Goal: Use online tool/utility: Use online tool/utility

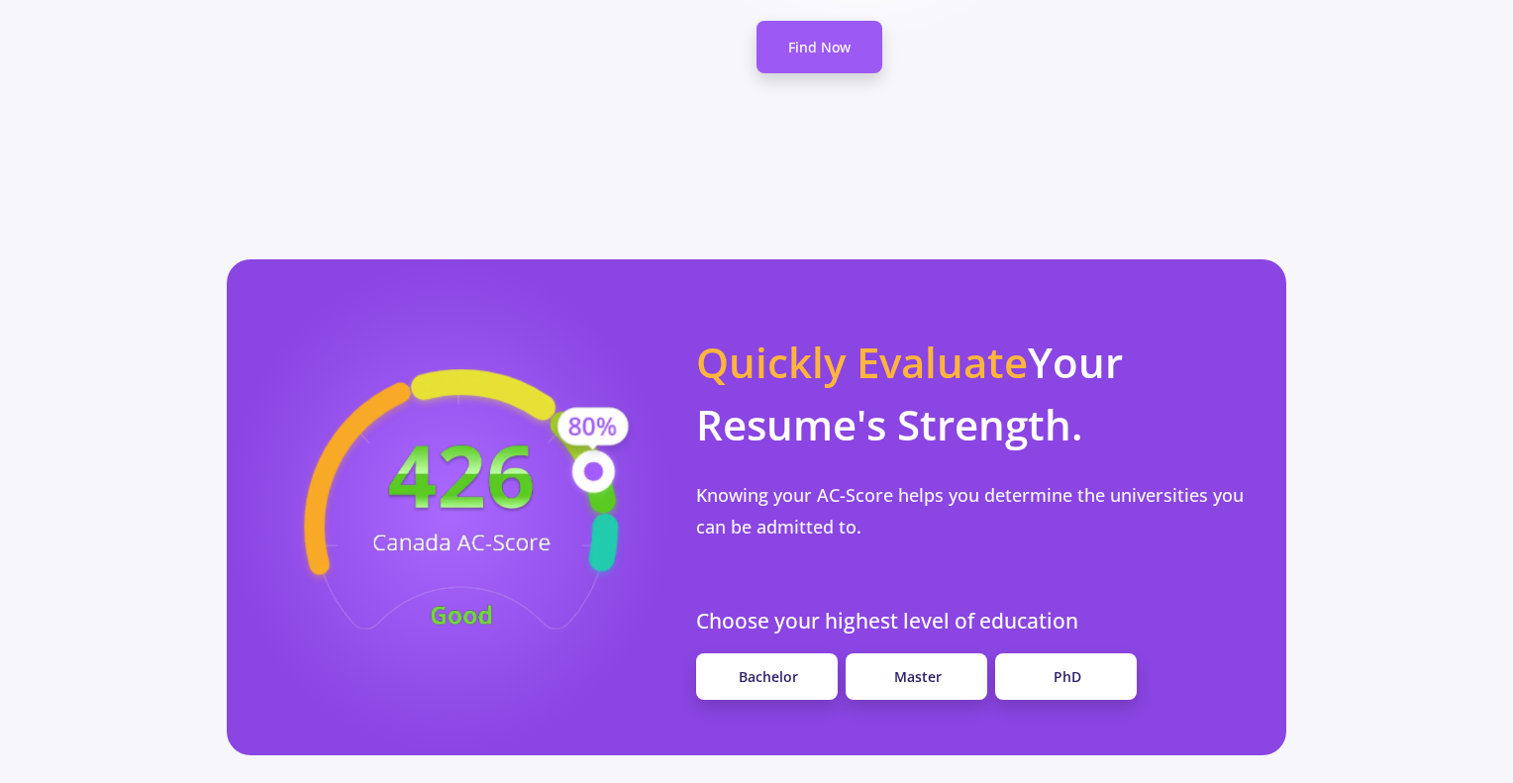
scroll to position [1504, 0]
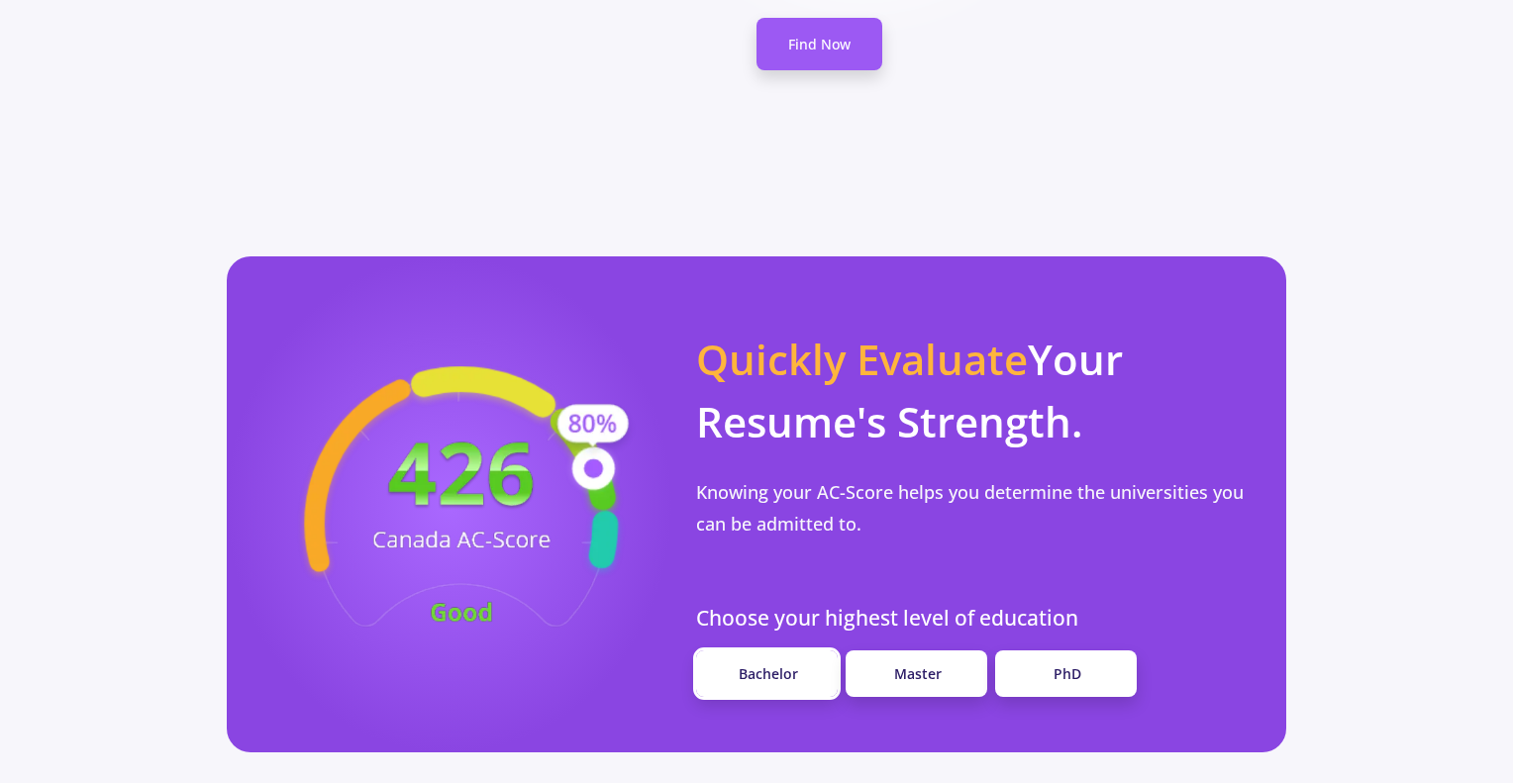
click at [812, 650] on link "Bachelor" at bounding box center [767, 673] width 142 height 47
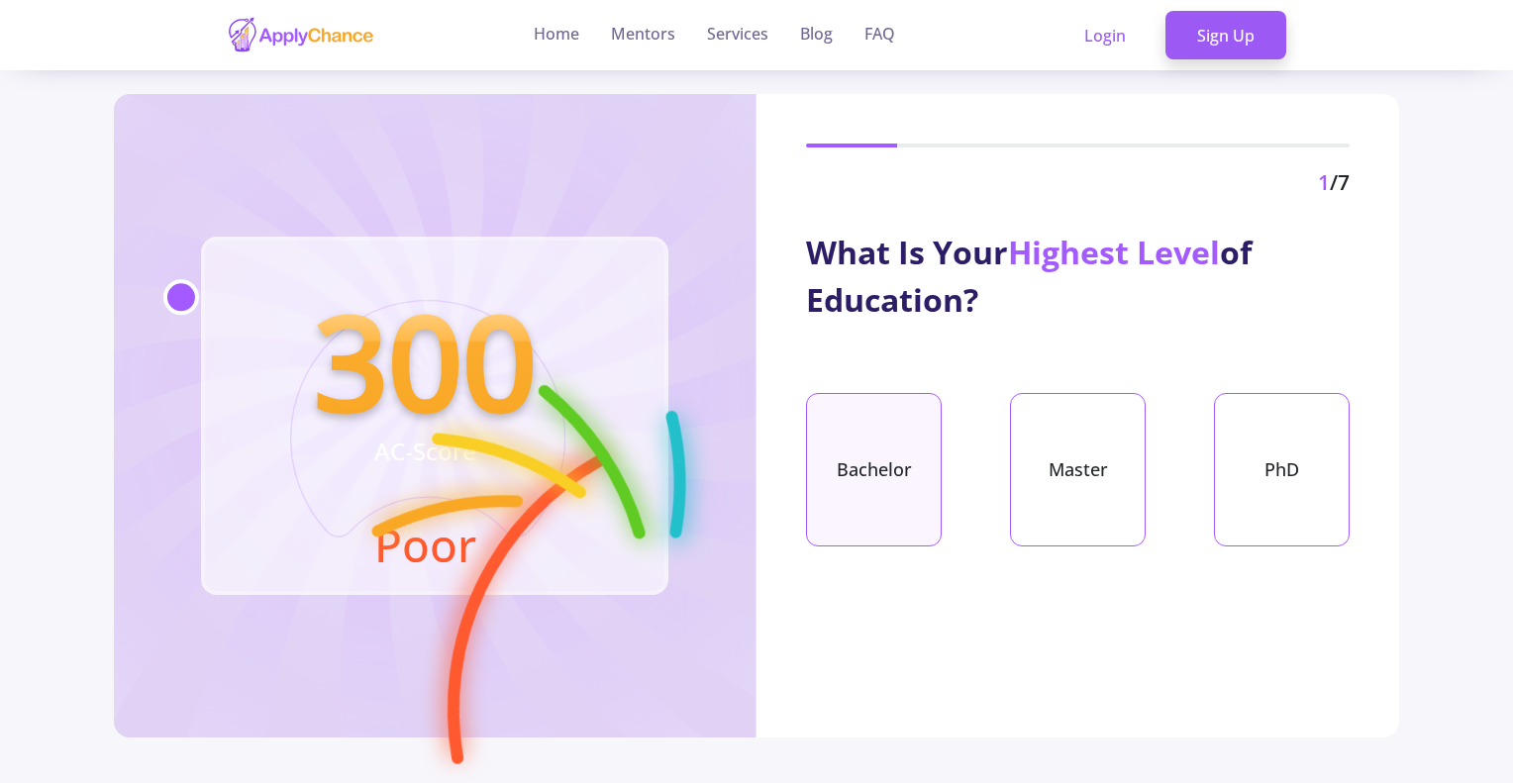
click at [883, 471] on div "Bachelor" at bounding box center [874, 469] width 136 height 153
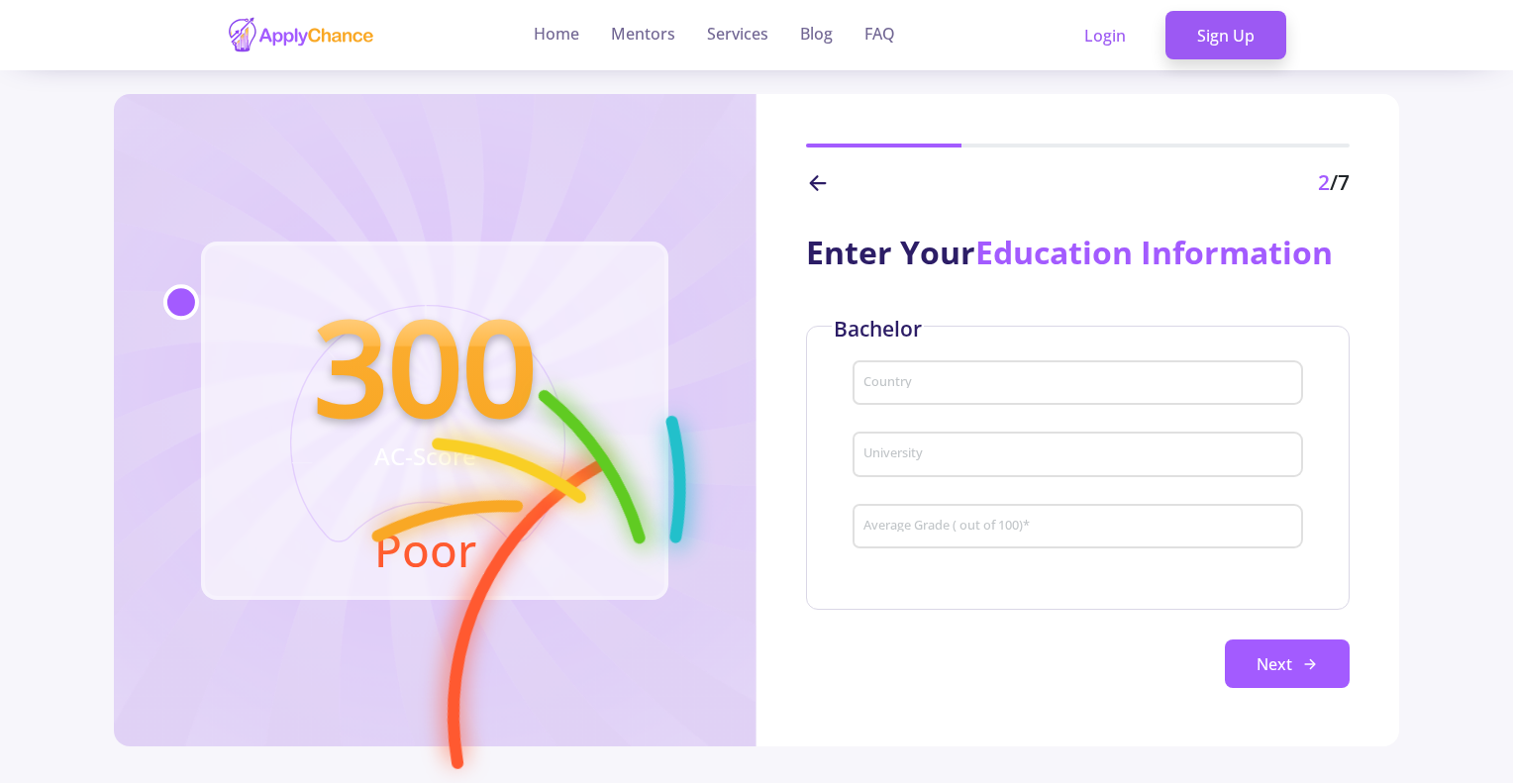
click at [915, 388] on input "Country" at bounding box center [1080, 384] width 437 height 18
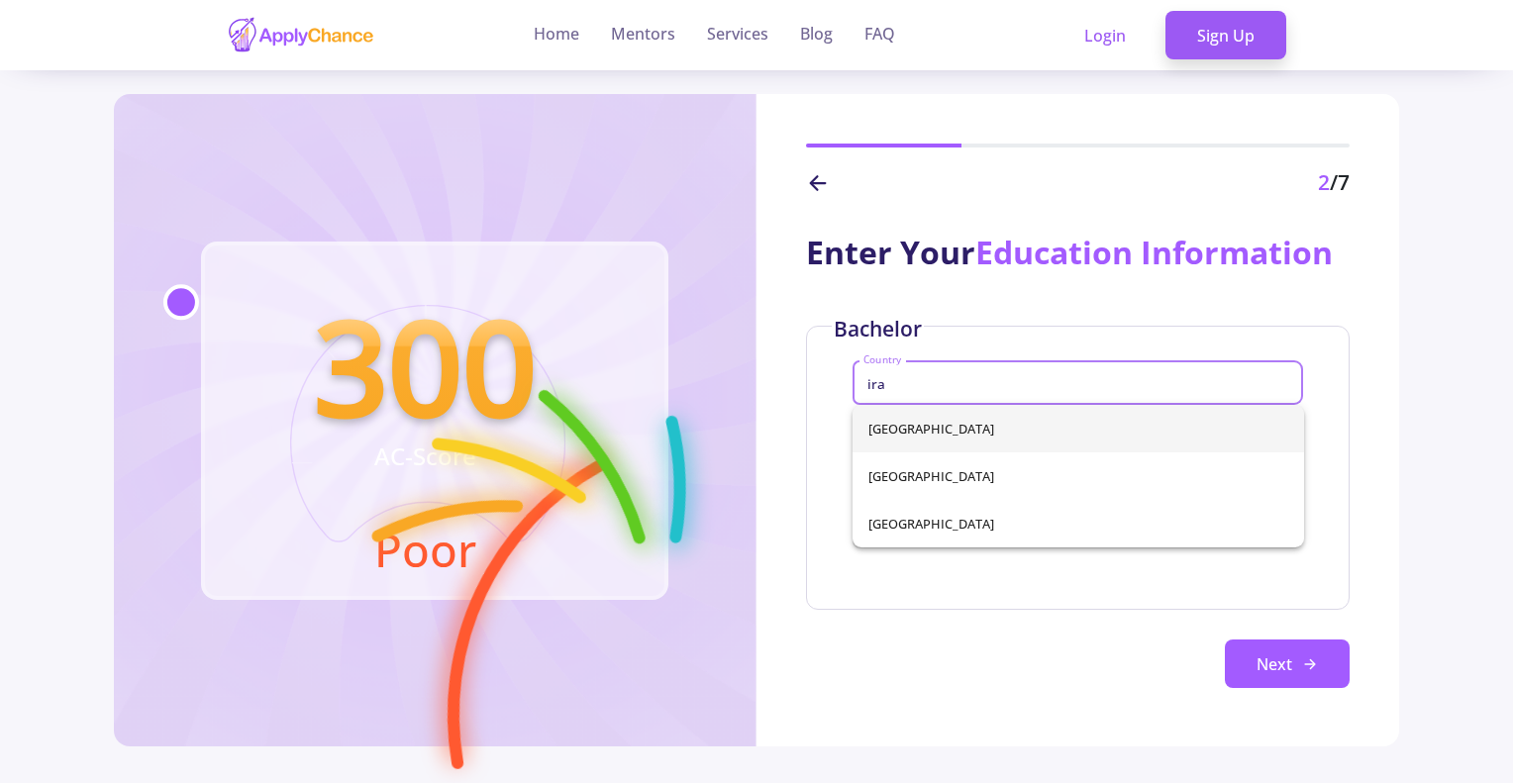
type input "ira"
click at [909, 421] on div "[GEOGRAPHIC_DATA] [GEOGRAPHIC_DATA] [GEOGRAPHIC_DATA]" at bounding box center [1077, 476] width 451 height 143
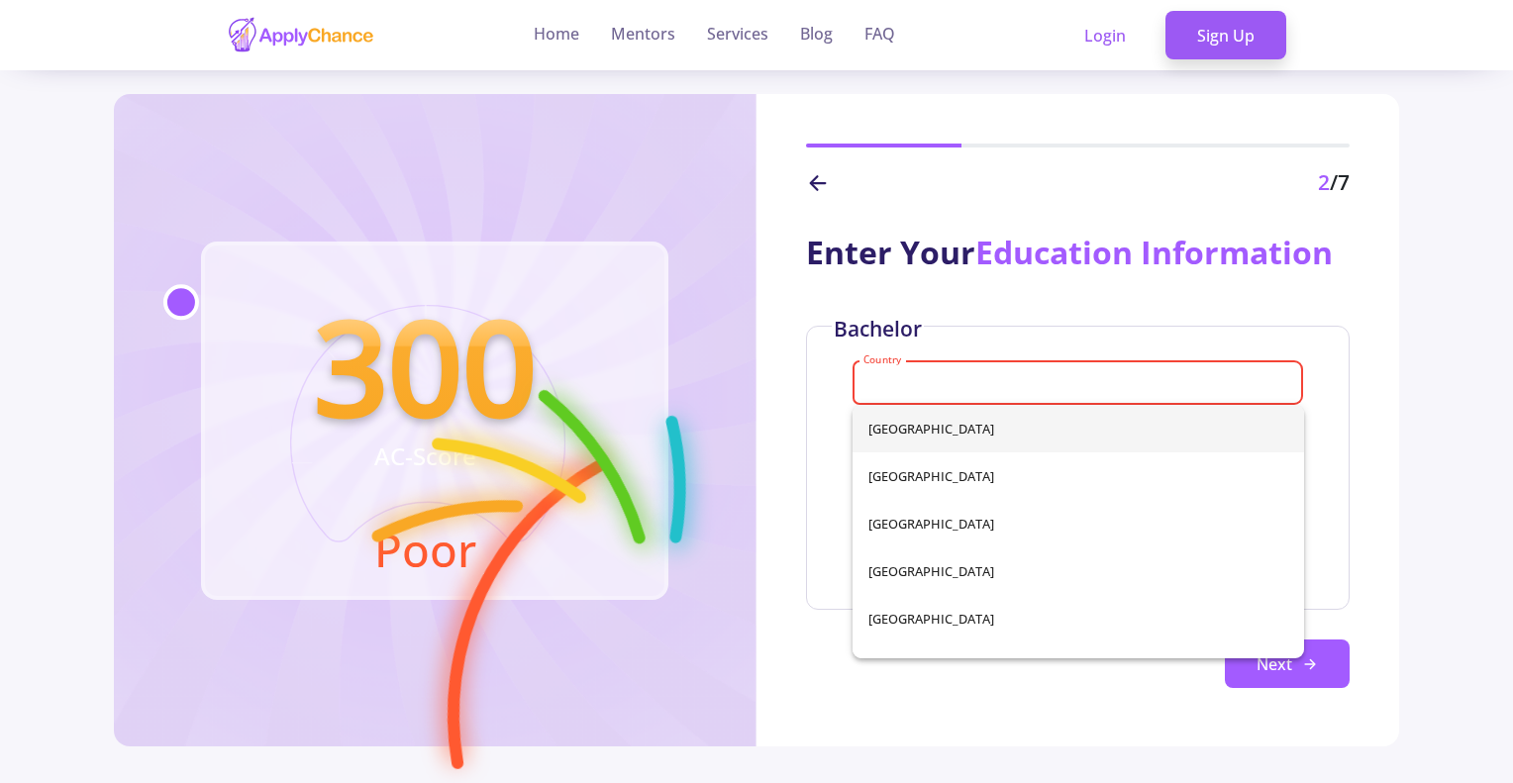
click at [899, 376] on input "Country" at bounding box center [1080, 384] width 437 height 18
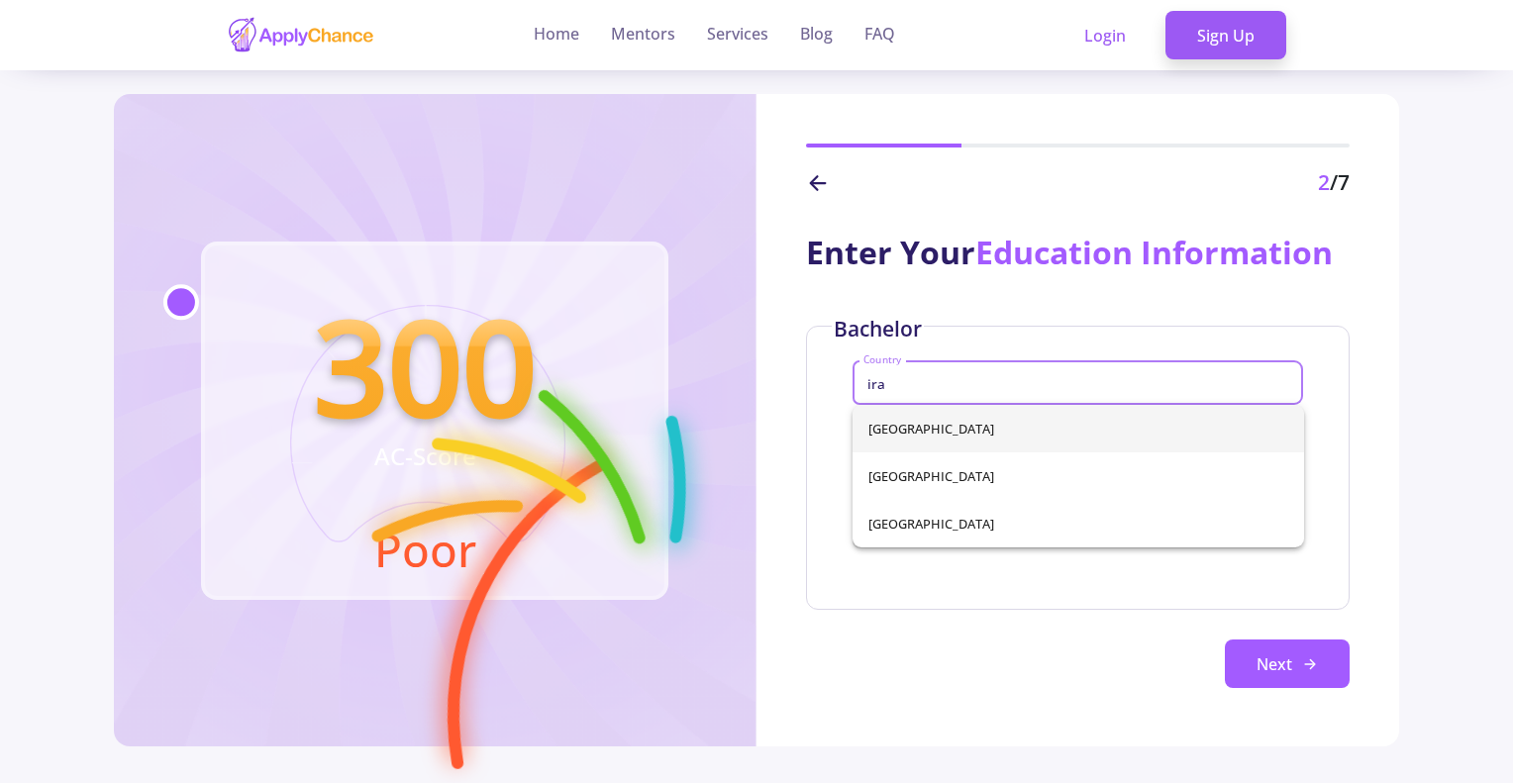
type input "ira"
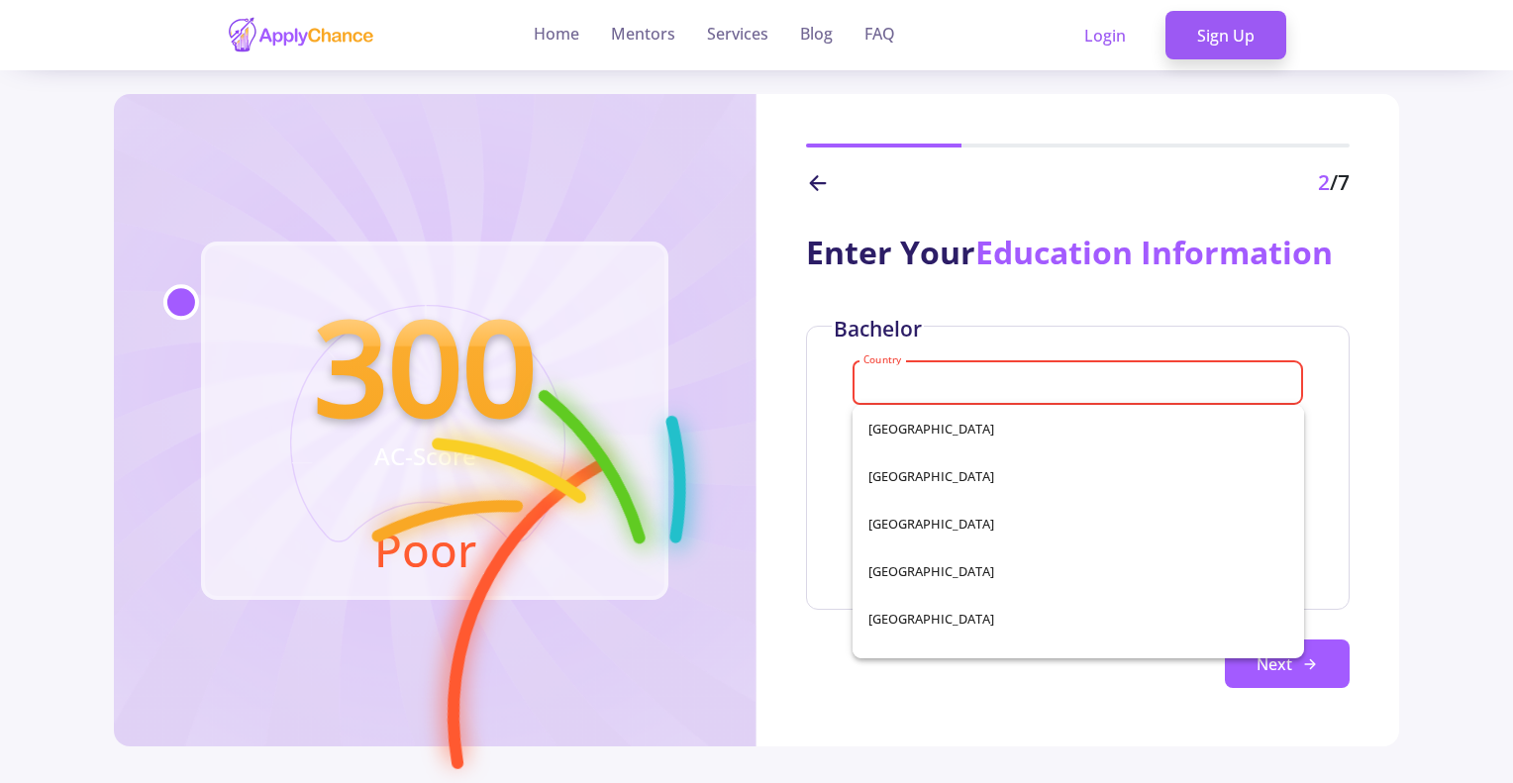
click at [883, 426] on div "[GEOGRAPHIC_DATA] [GEOGRAPHIC_DATA] [GEOGRAPHIC_DATA] [GEOGRAPHIC_DATA] [GEOGRA…" at bounding box center [1077, 531] width 451 height 253
click at [801, 479] on div "Enter Your Education Information Bachelor Country Please select country Univers…" at bounding box center [1077, 473] width 643 height 548
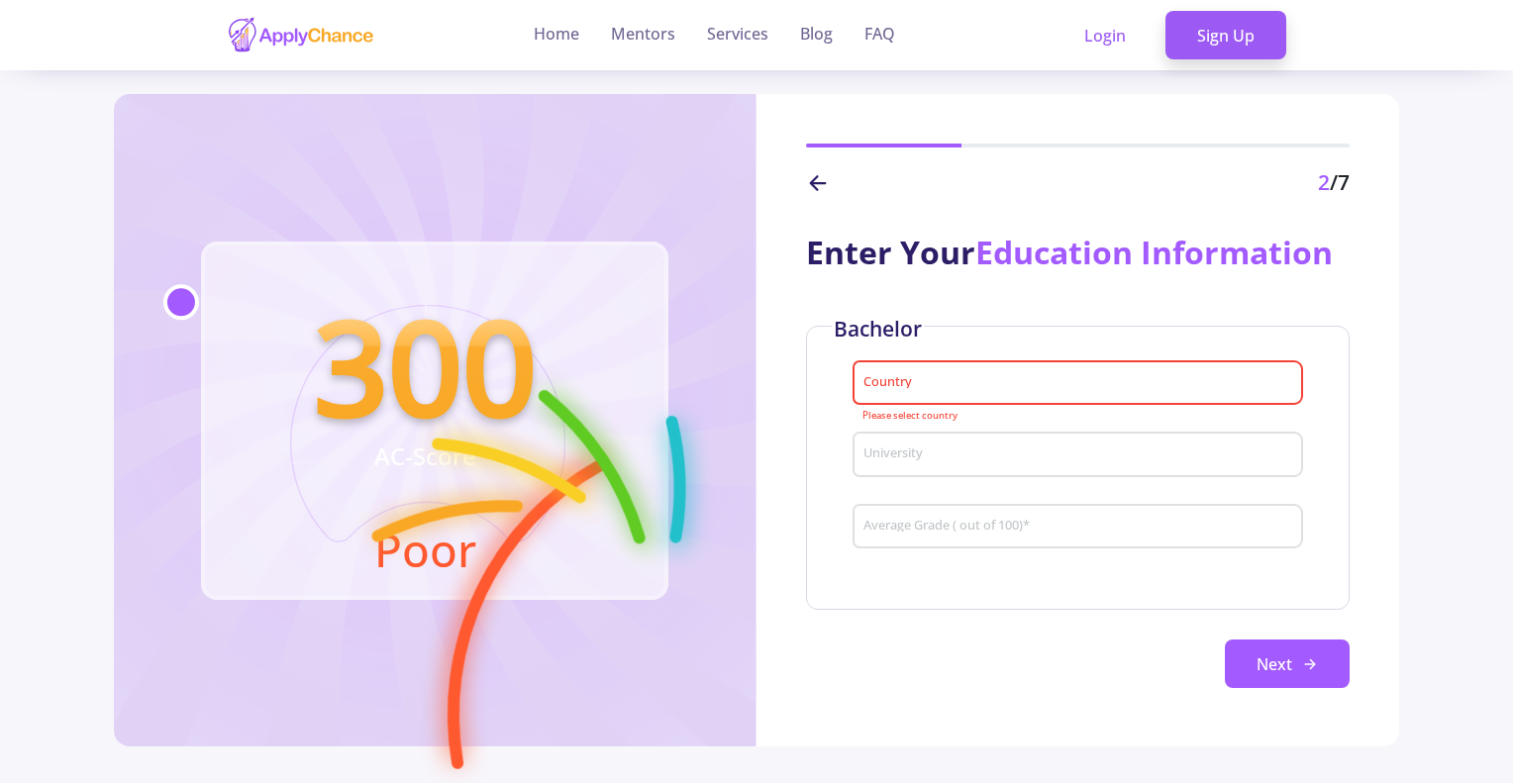
click at [912, 392] on div "Country" at bounding box center [1078, 378] width 432 height 51
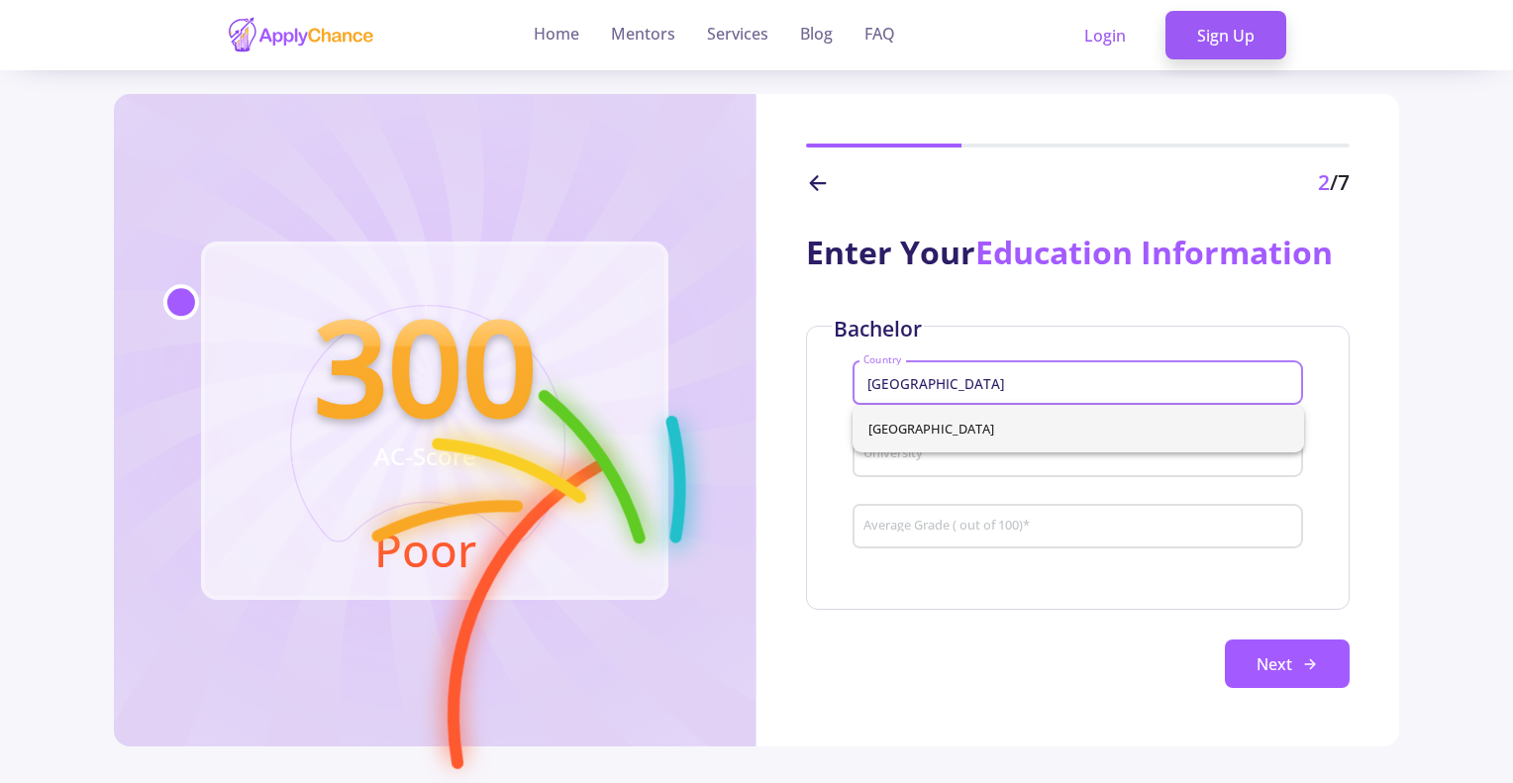
type input "[GEOGRAPHIC_DATA]"
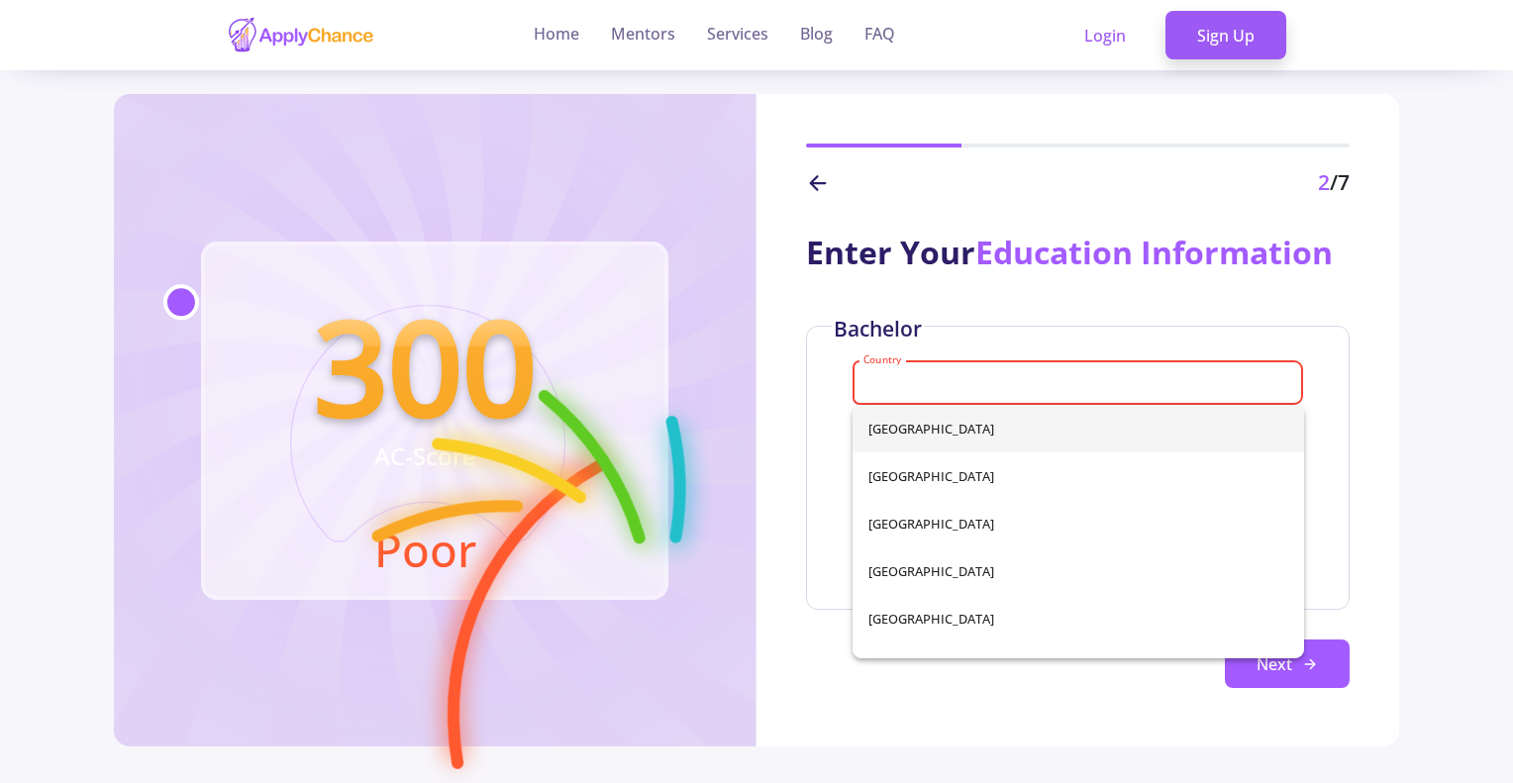
click at [802, 500] on div "Enter Your Education Information Bachelor Country Please select country Univers…" at bounding box center [1077, 473] width 643 height 548
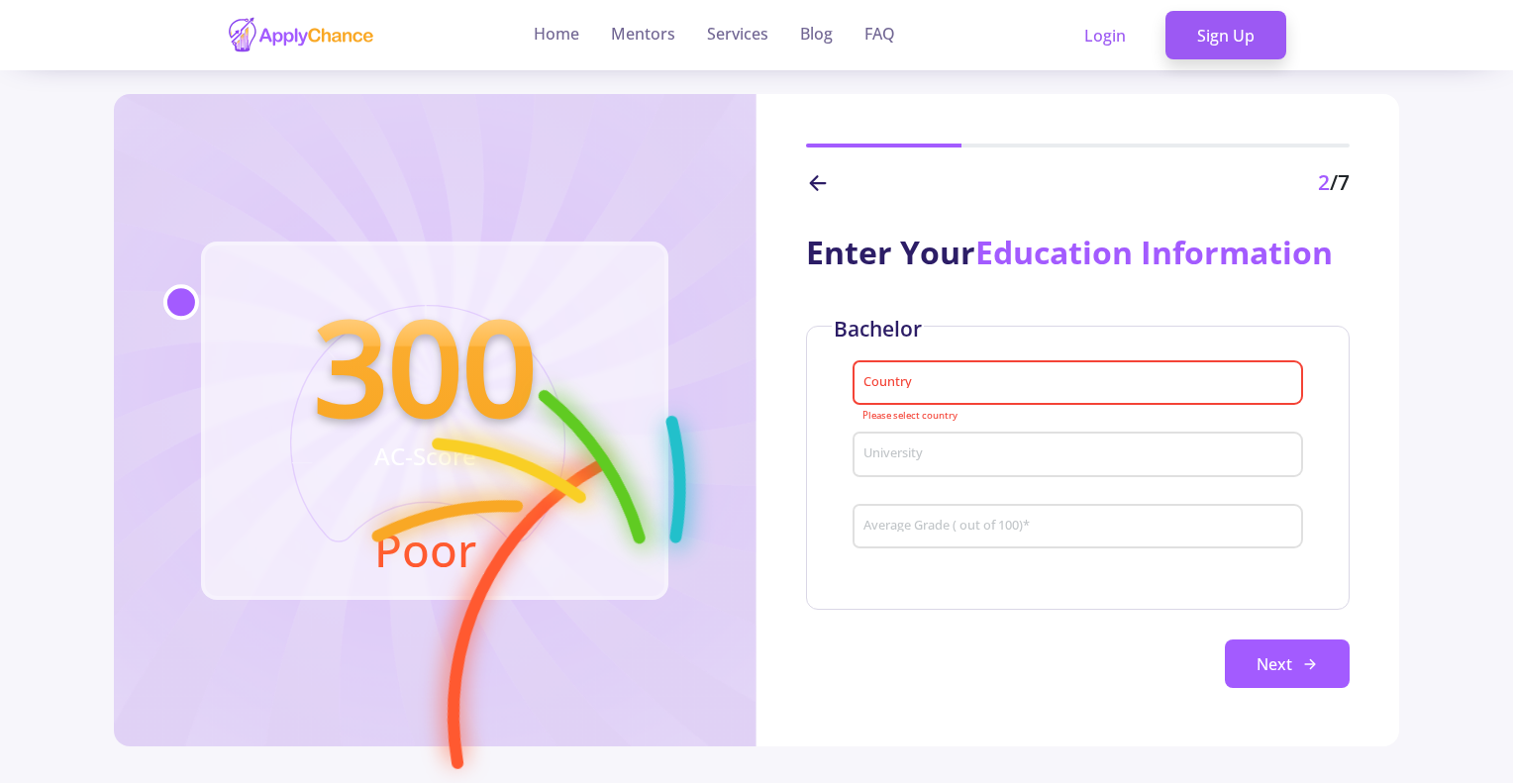
click at [912, 394] on div "Country" at bounding box center [1078, 378] width 432 height 51
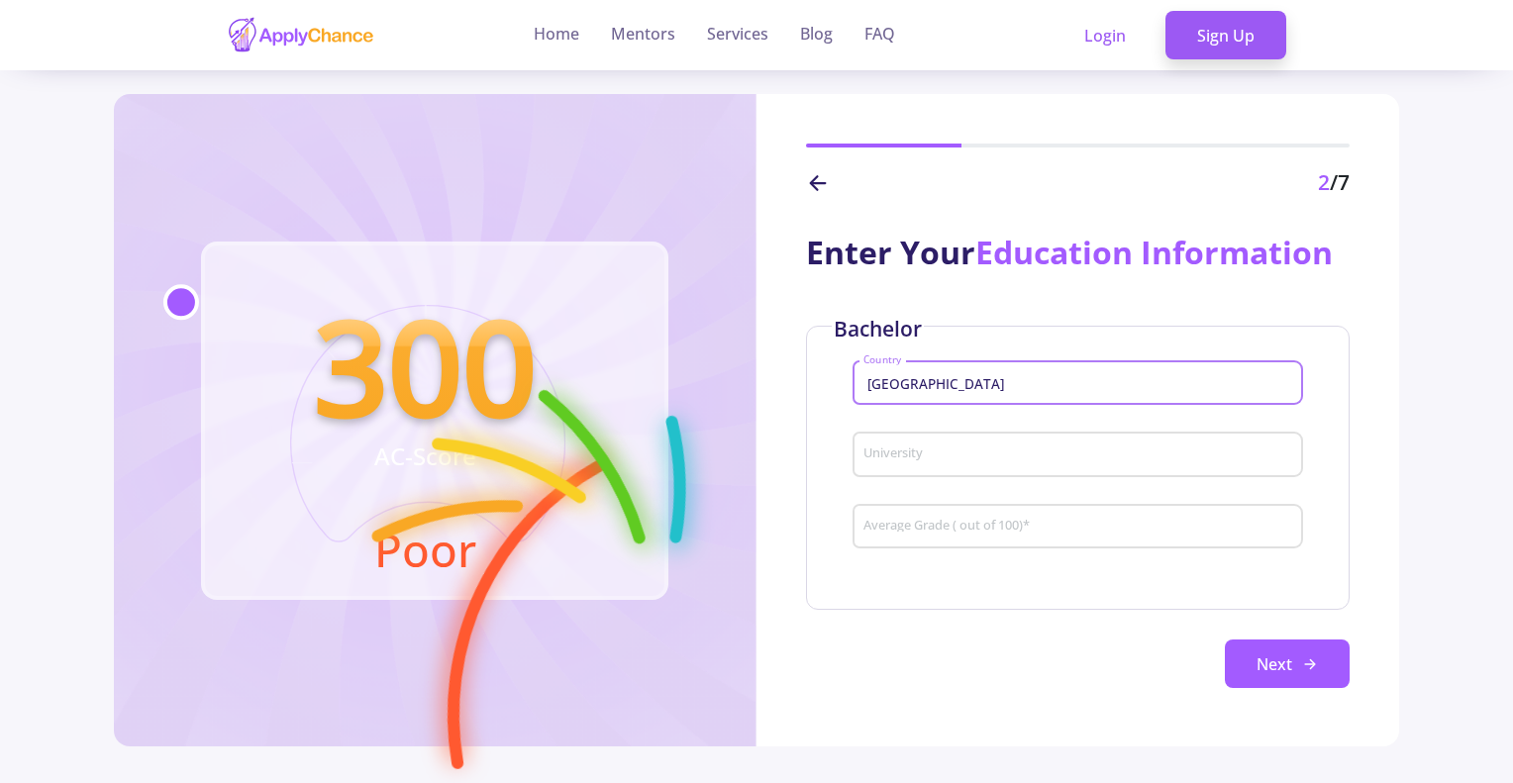
type input "[GEOGRAPHIC_DATA]"
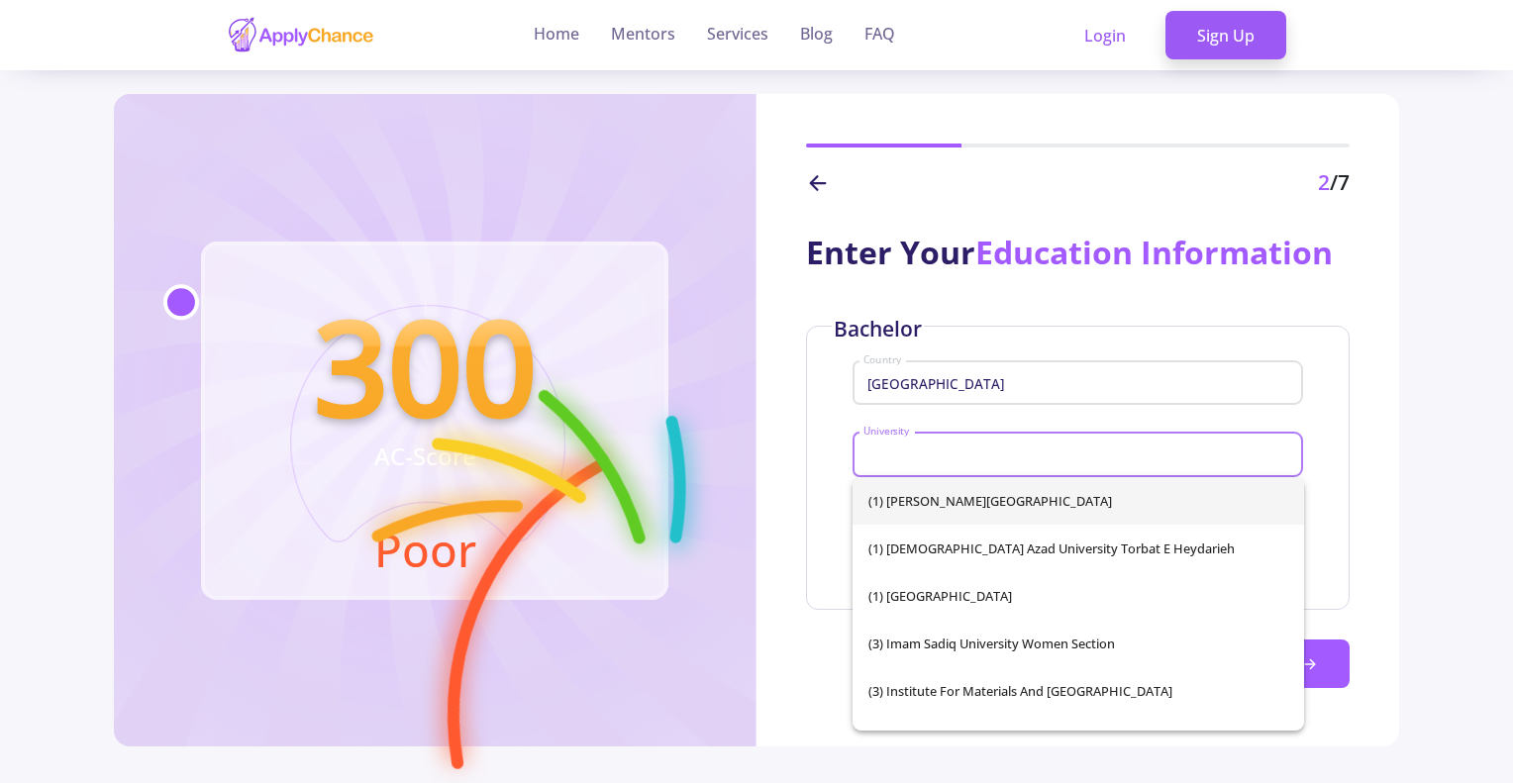
click at [878, 457] on input "University" at bounding box center [1080, 456] width 437 height 18
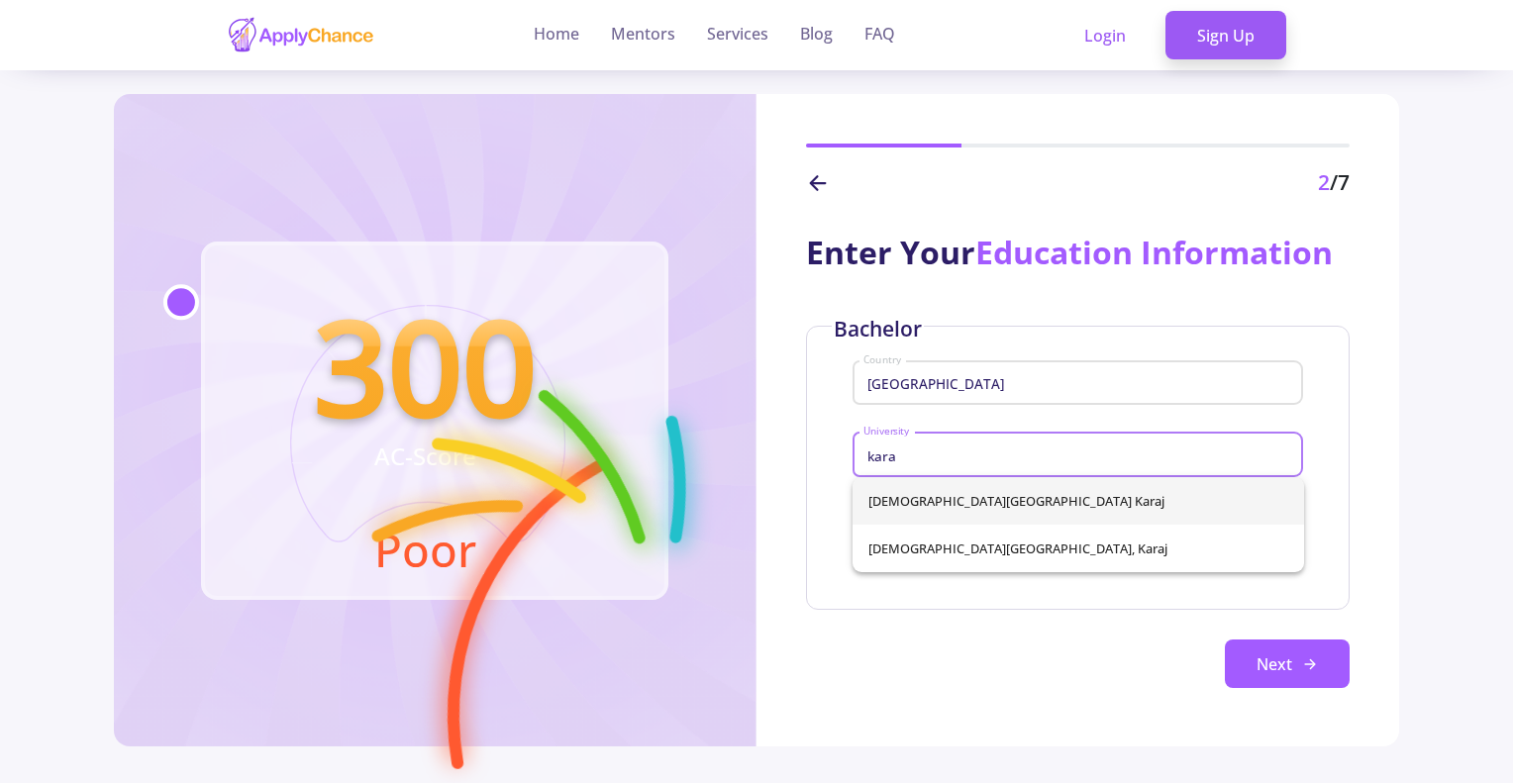
type input "kara"
click at [877, 495] on div "[DEMOGRAPHIC_DATA][GEOGRAPHIC_DATA] [GEOGRAPHIC_DATA], Karaj" at bounding box center [1077, 524] width 451 height 95
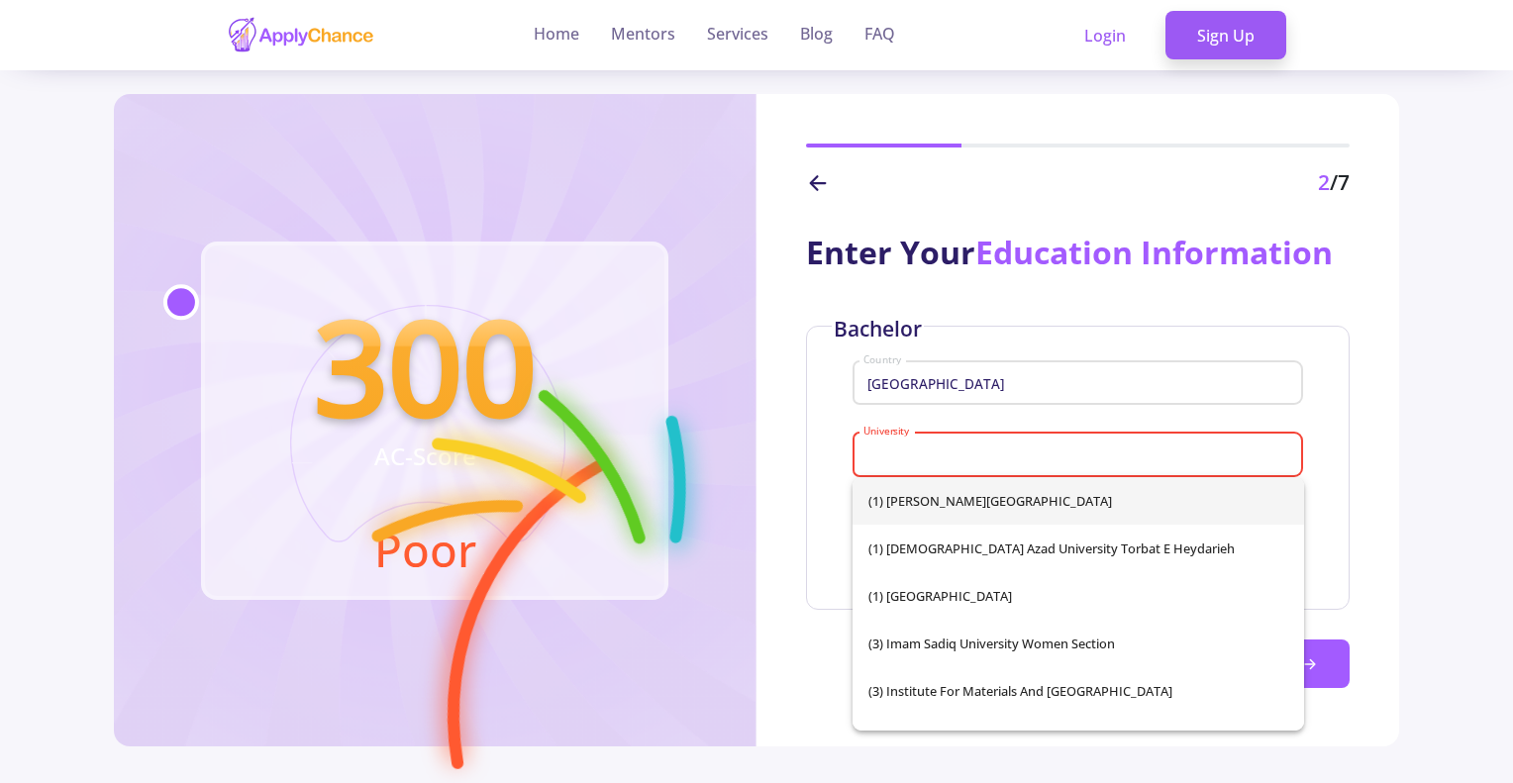
click at [884, 459] on input "University" at bounding box center [1080, 456] width 437 height 18
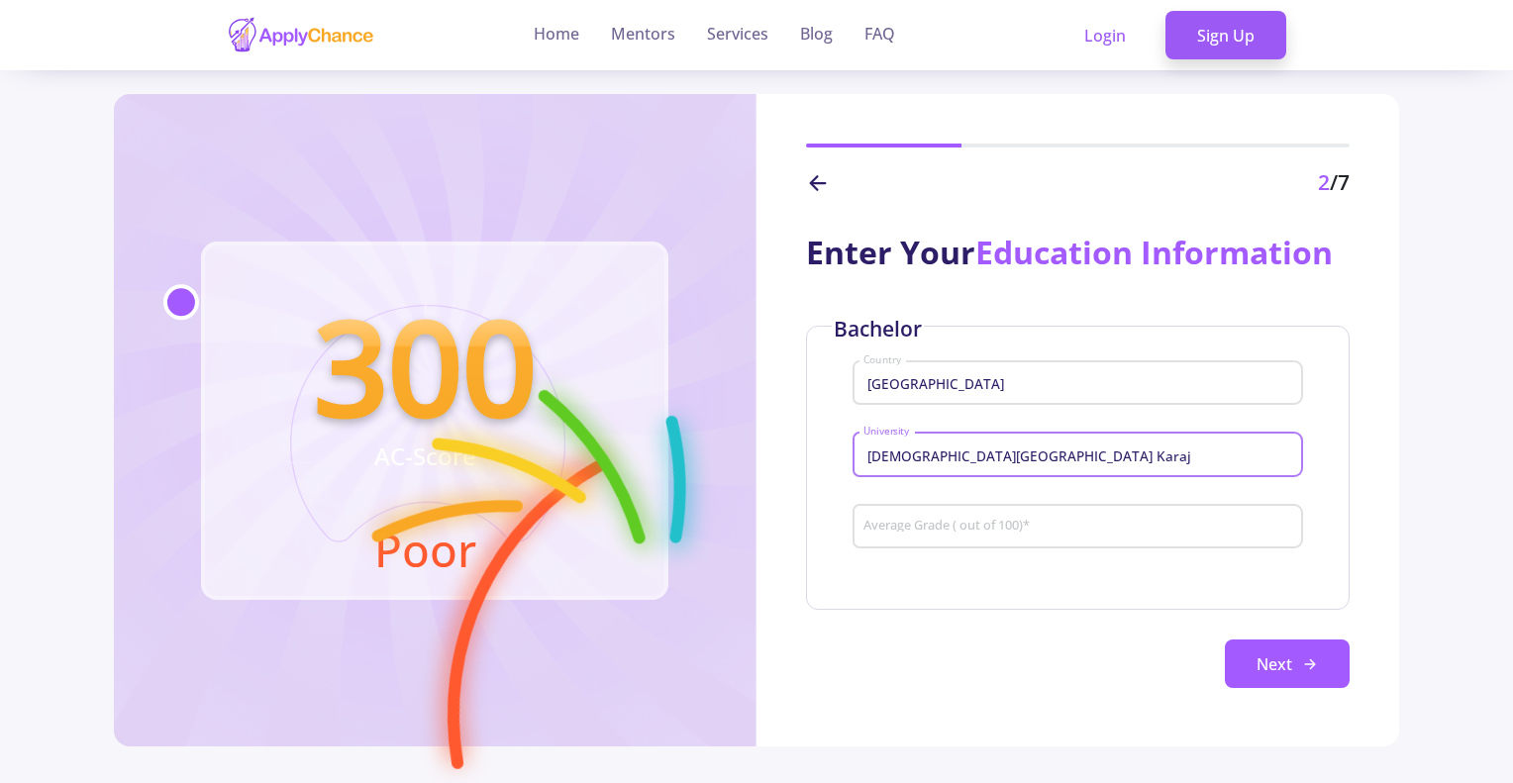
type input "[DEMOGRAPHIC_DATA][GEOGRAPHIC_DATA] Karaj"
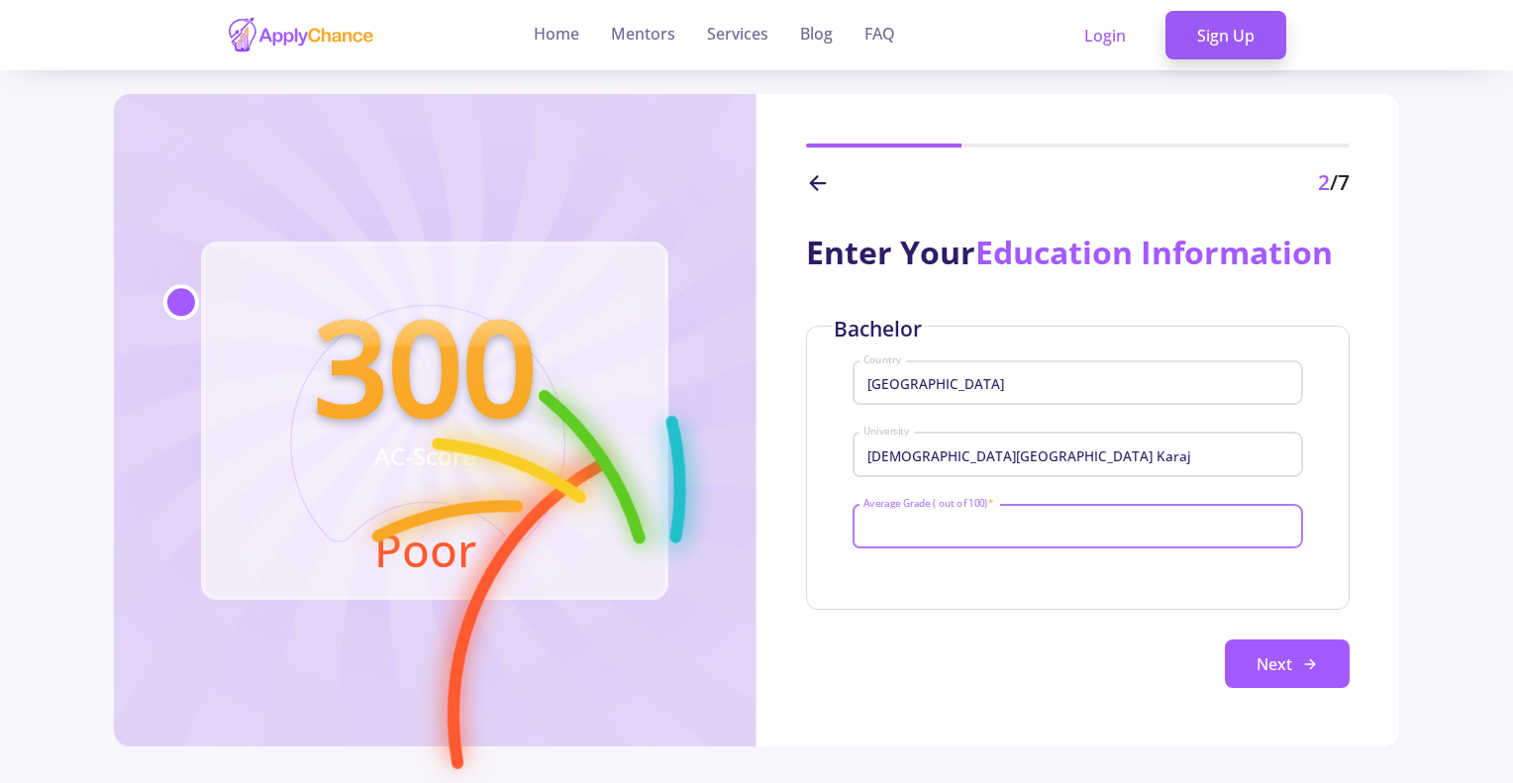
click at [896, 534] on input "Average Grade ( out of 100) *" at bounding box center [1080, 528] width 437 height 18
type input "82"
click at [1317, 676] on button "Next" at bounding box center [1287, 665] width 125 height 50
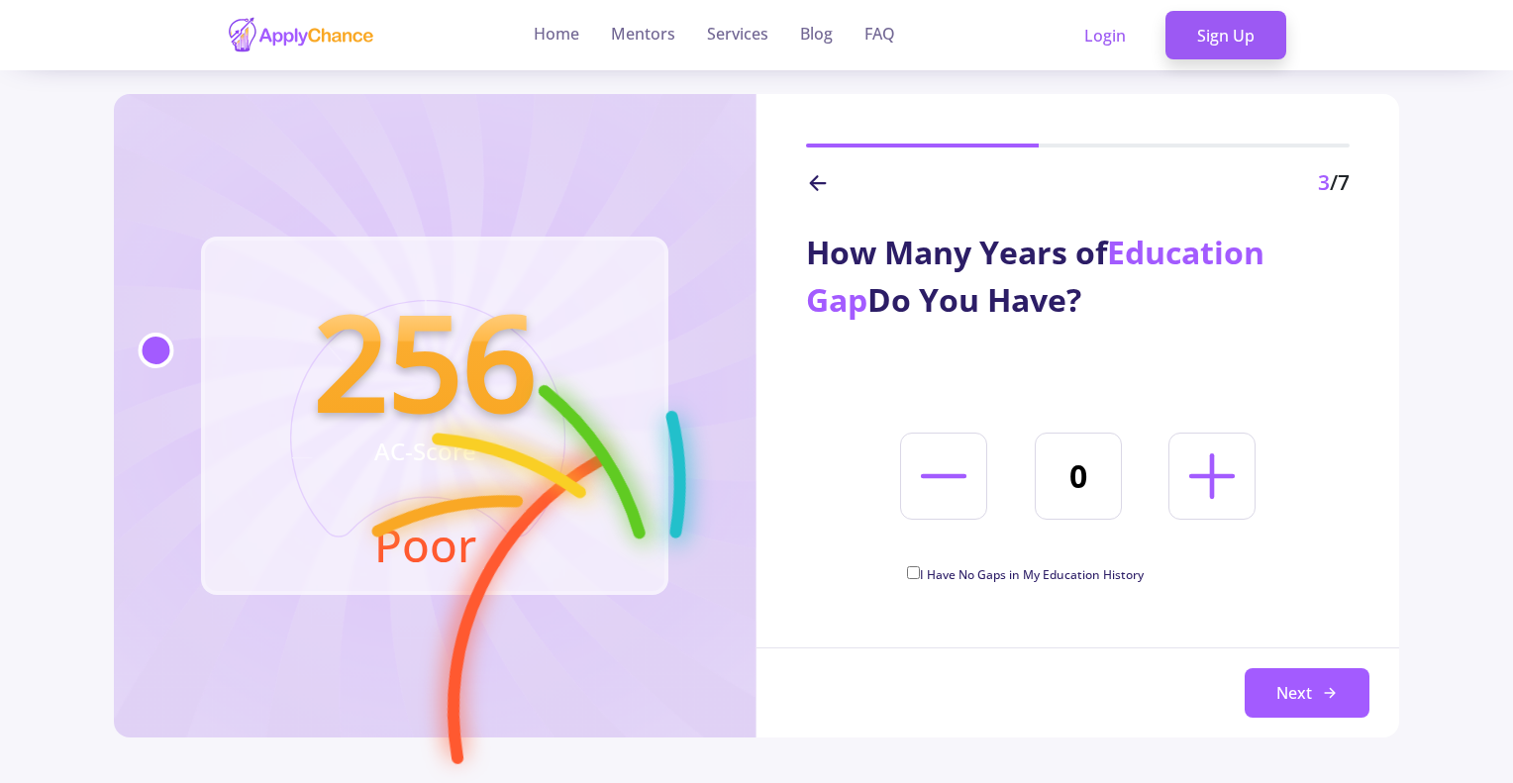
click at [1133, 576] on span "I Have No Gaps in My Education History" at bounding box center [1032, 574] width 224 height 17
click at [920, 576] on input "I Have No Gaps in My Education History" at bounding box center [913, 572] width 13 height 13
checkbox input "true"
click at [1252, 684] on button "Next" at bounding box center [1306, 693] width 125 height 50
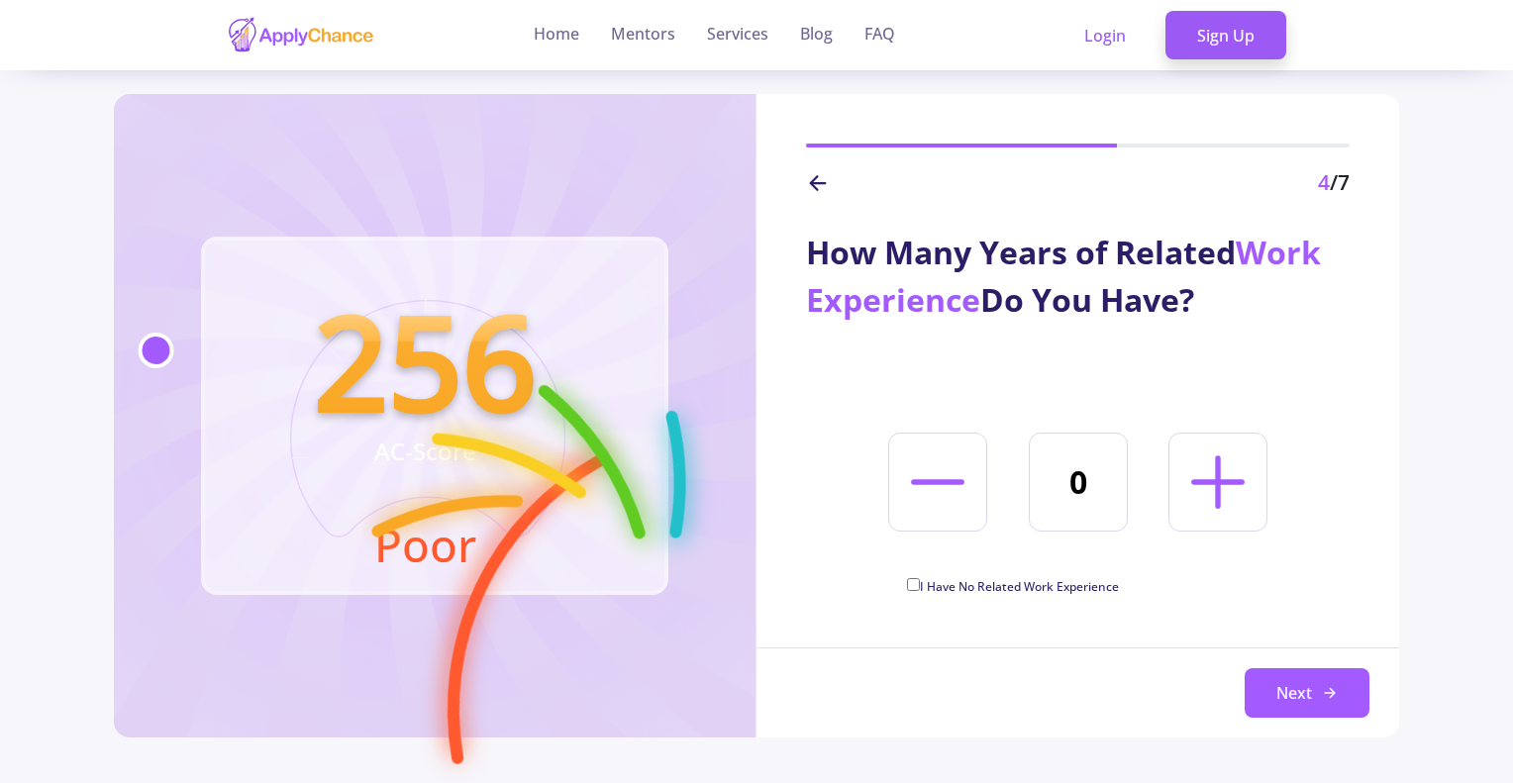
click at [1100, 582] on span "I Have No Related Work Experience" at bounding box center [1019, 586] width 199 height 17
click at [920, 582] on input "I Have No Related Work Experience" at bounding box center [913, 584] width 13 height 13
checkbox input "true"
click at [1287, 697] on button "Next" at bounding box center [1306, 693] width 125 height 50
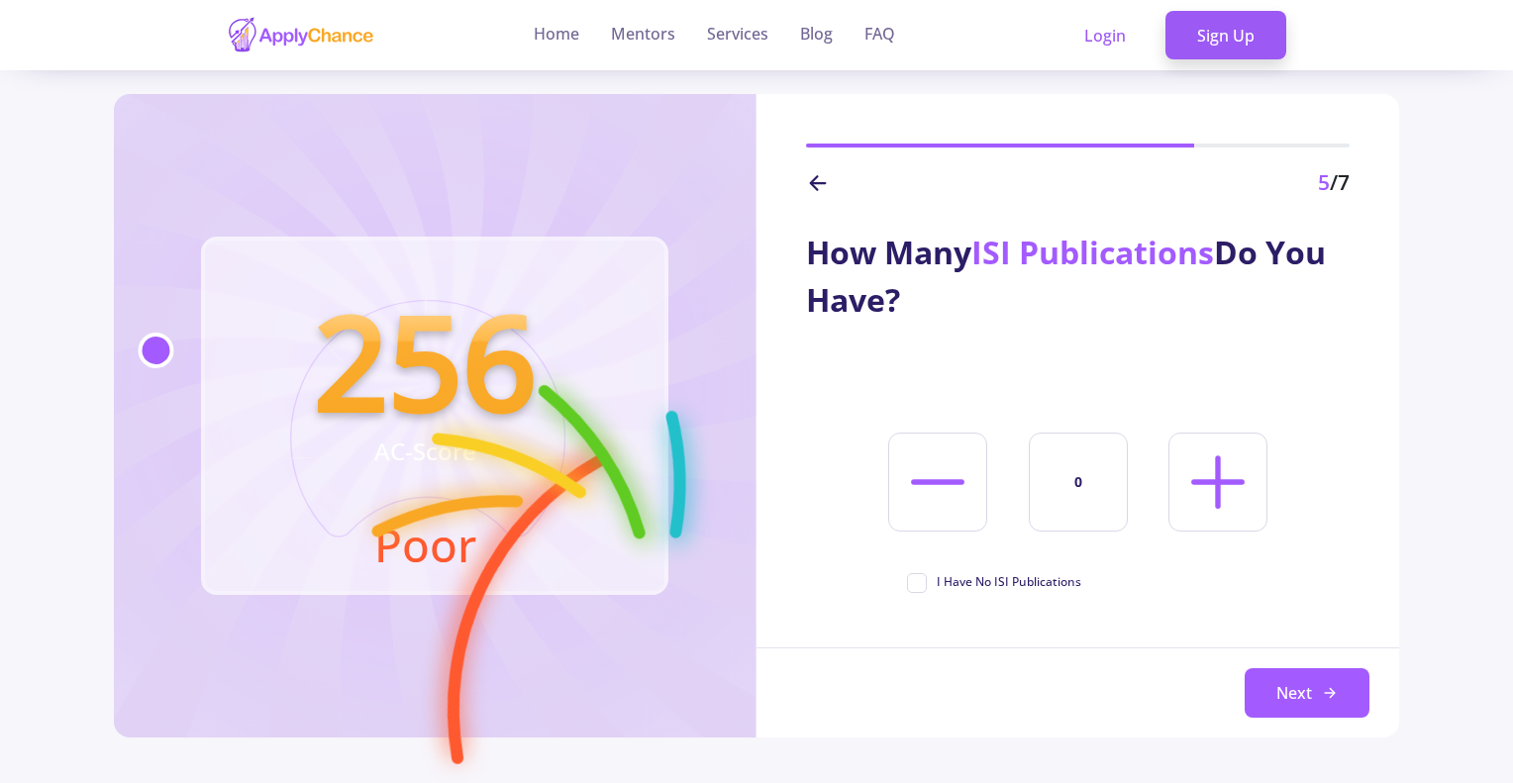
click at [1077, 587] on span "I Have No ISI Publications" at bounding box center [1009, 582] width 145 height 18
click at [920, 586] on input "I Have No ISI Publications" at bounding box center [913, 579] width 13 height 13
checkbox input "true"
click at [1262, 700] on button "Next" at bounding box center [1306, 693] width 125 height 50
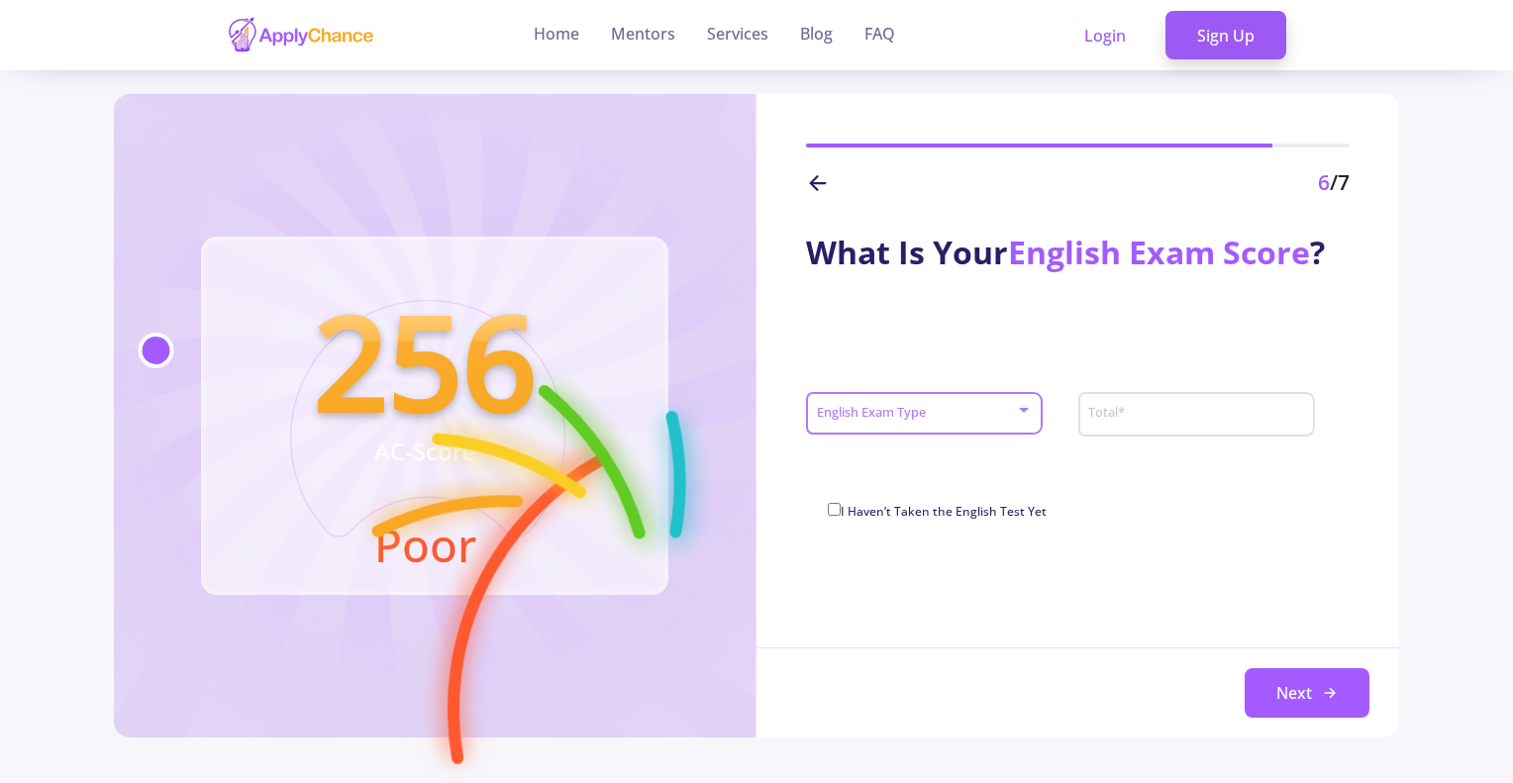
click at [973, 418] on span at bounding box center [918, 414] width 195 height 14
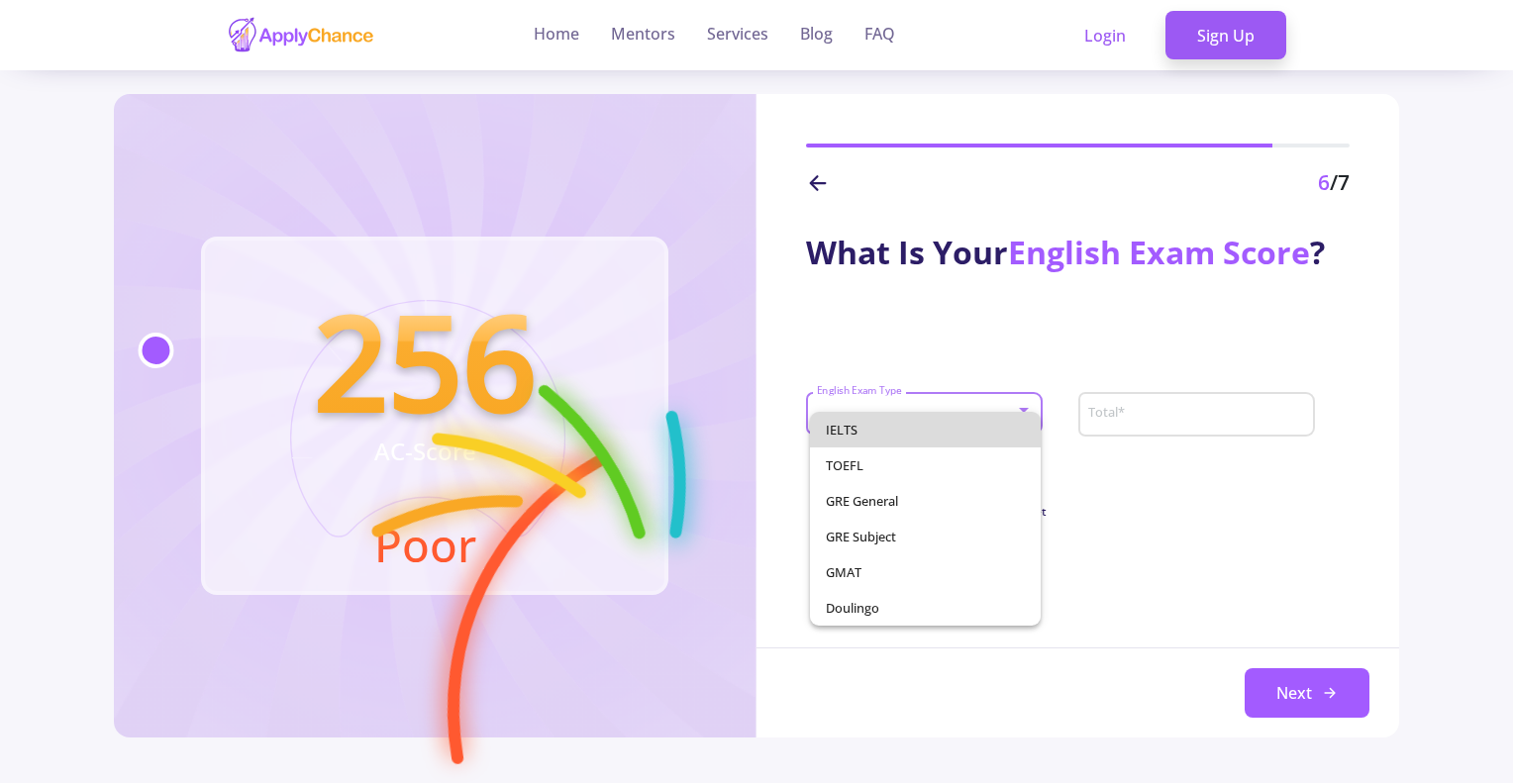
click at [973, 418] on span "IELTS" at bounding box center [926, 430] width 200 height 36
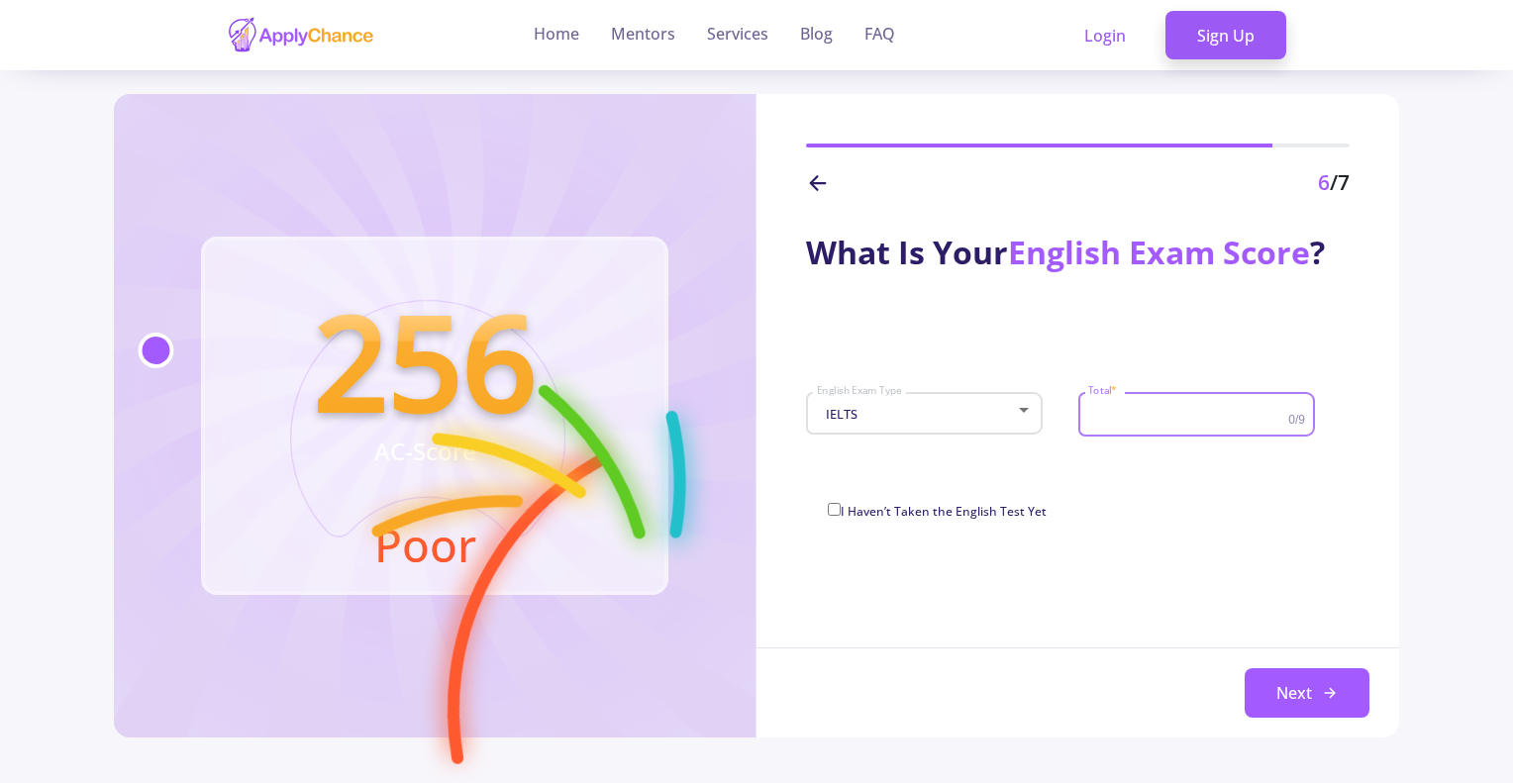
click at [1132, 415] on input "Total *" at bounding box center [1190, 415] width 206 height 18
type input "6.5"
click at [1264, 672] on button "Next" at bounding box center [1306, 693] width 125 height 50
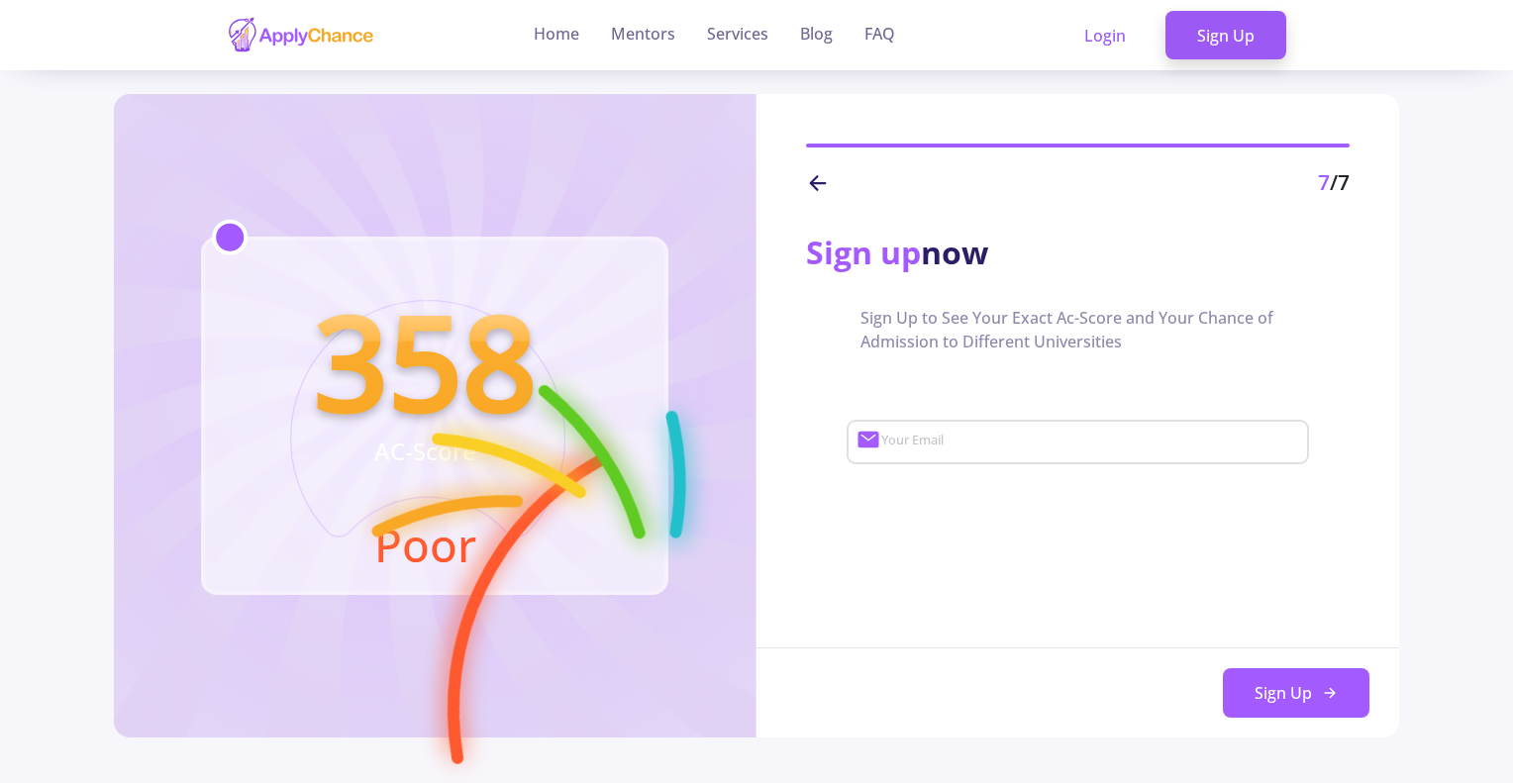
click at [1088, 457] on div "Your Email" at bounding box center [1090, 438] width 420 height 51
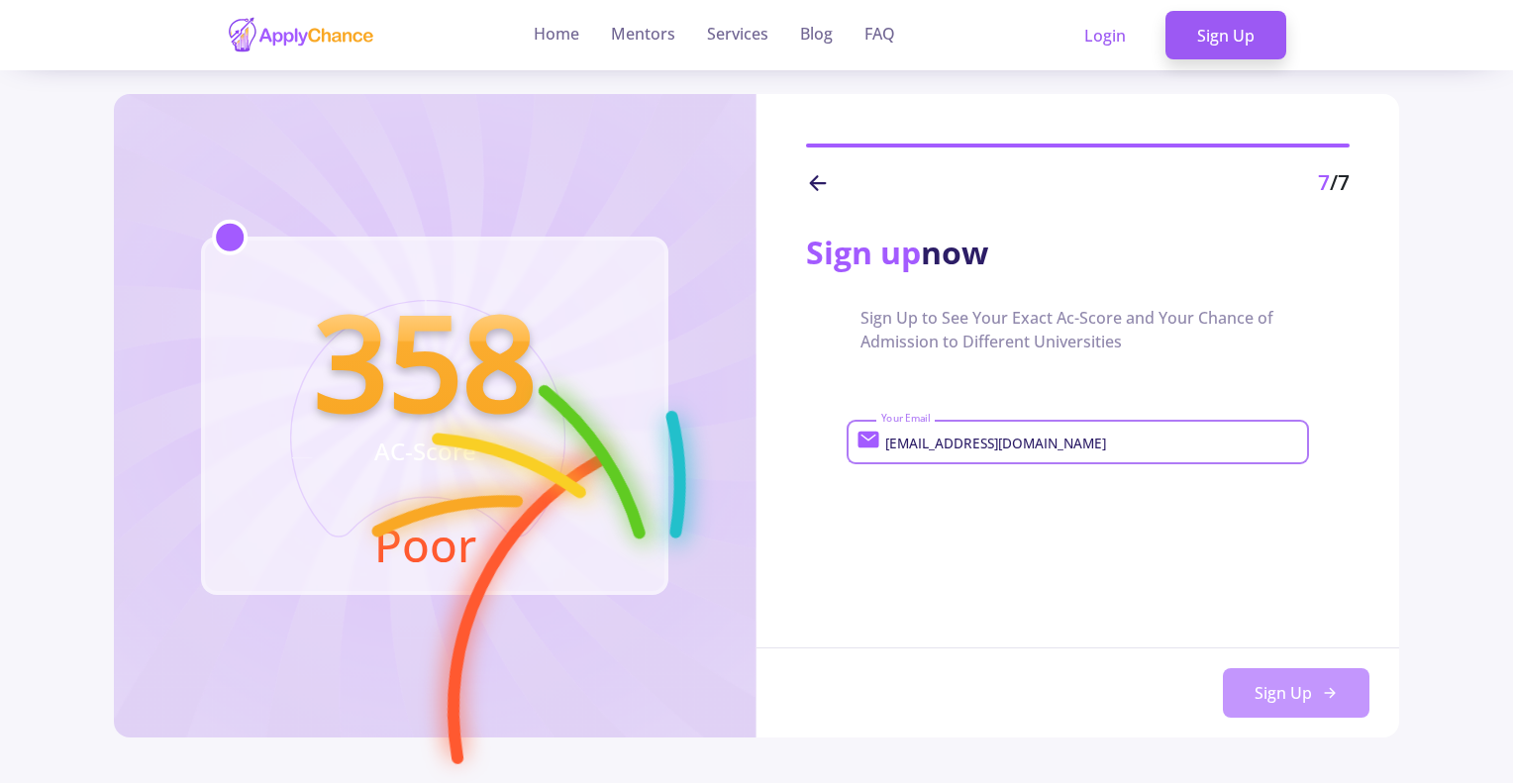
type input "[EMAIL_ADDRESS][DOMAIN_NAME]"
click at [1279, 694] on button "Sign Up" at bounding box center [1296, 693] width 147 height 50
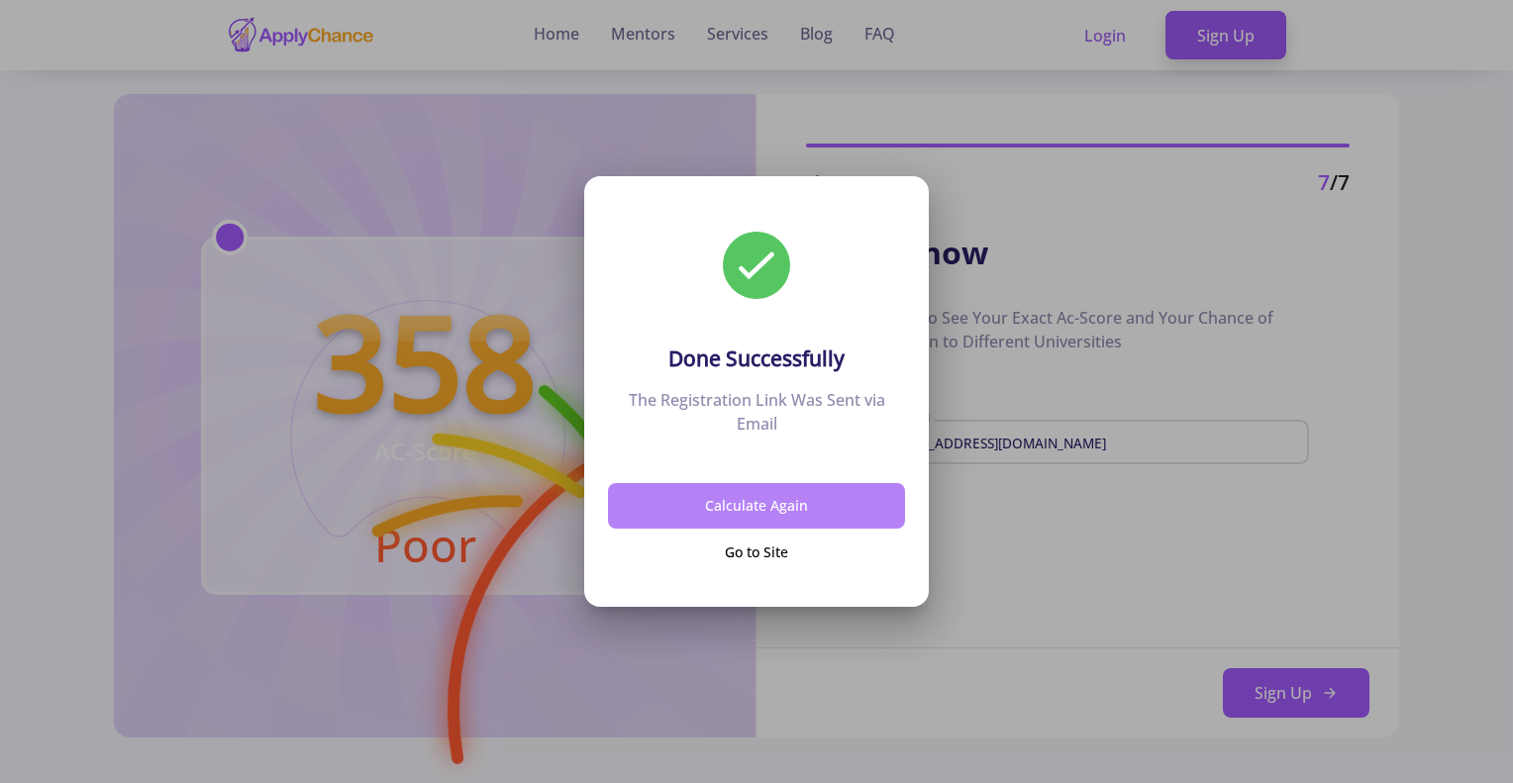
click at [699, 507] on button "Calculate Again" at bounding box center [756, 506] width 297 height 47
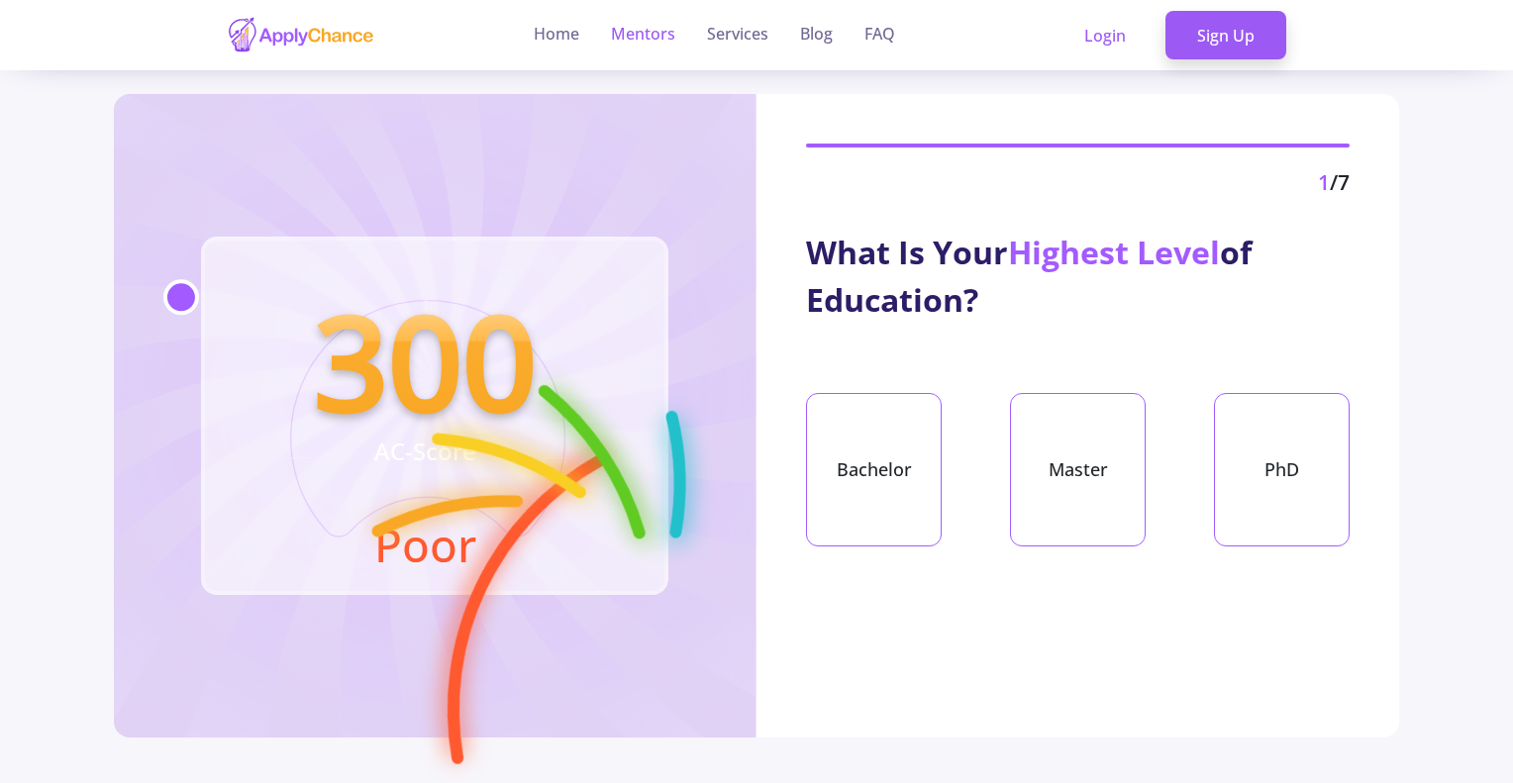
click at [668, 41] on link "Mentors" at bounding box center [643, 35] width 64 height 70
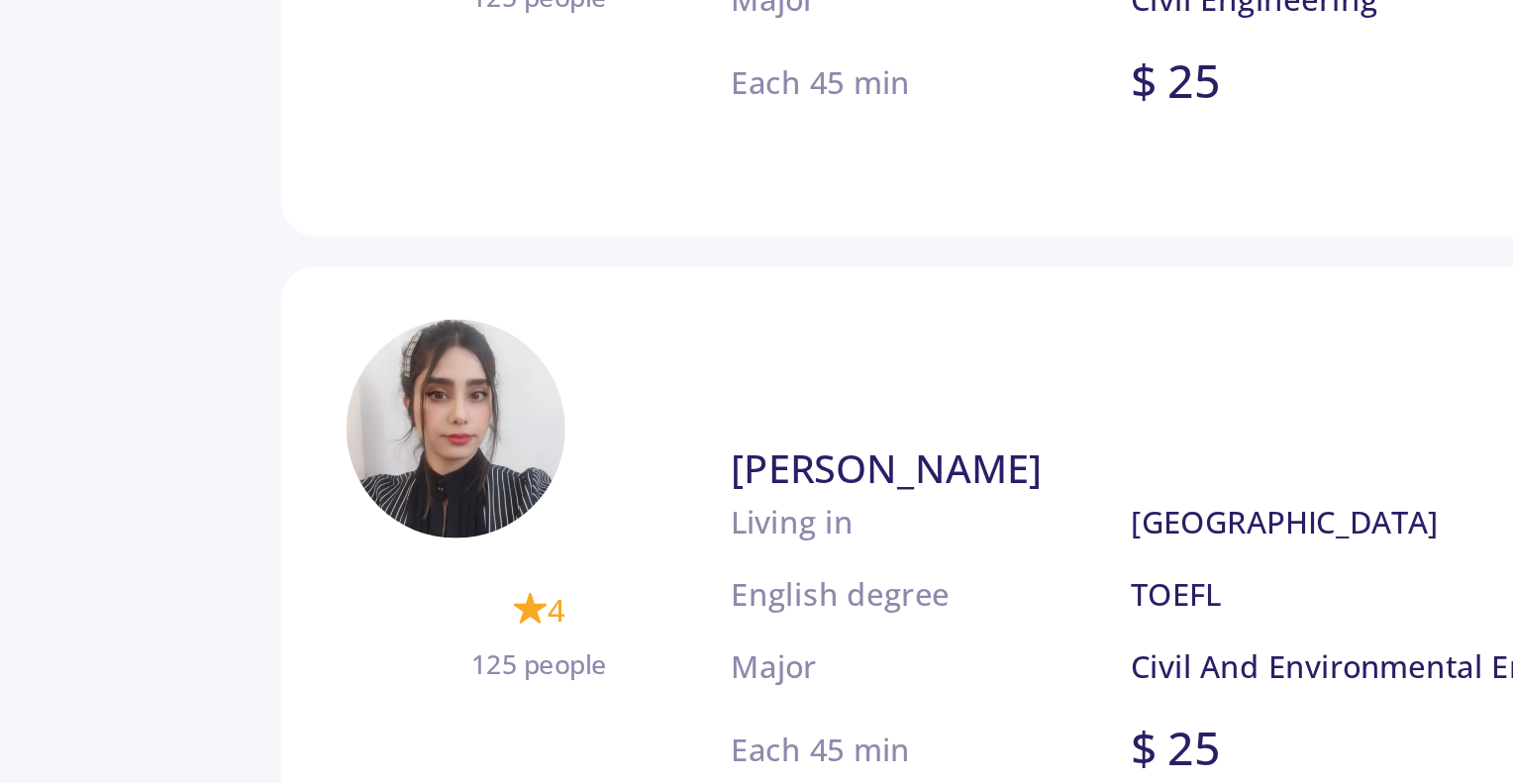
scroll to position [439, 0]
